Goal: Task Accomplishment & Management: Complete application form

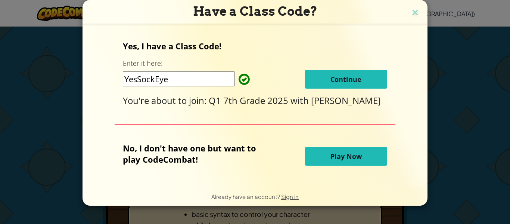
click at [360, 84] on span "Continue" at bounding box center [345, 79] width 31 height 9
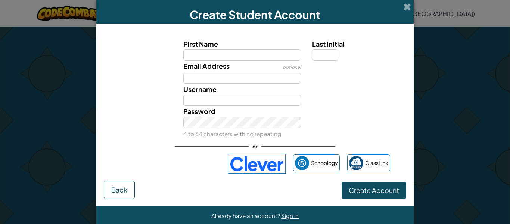
click at [121, 77] on div "Email Address optional" at bounding box center [255, 71] width 310 height 23
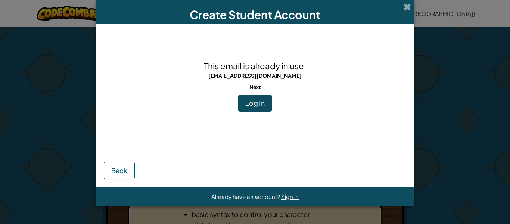
click at [198, 121] on div "This email is already in use: [EMAIL_ADDRESS][DOMAIN_NAME] Next Log In" at bounding box center [255, 85] width 161 height 109
click at [253, 109] on button "Log In" at bounding box center [255, 102] width 34 height 17
